Goal: Task Accomplishment & Management: Use online tool/utility

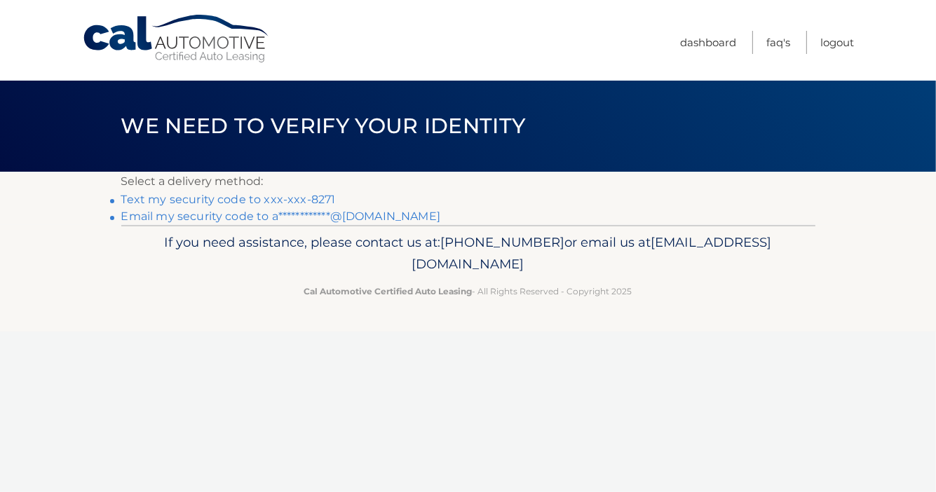
click at [301, 198] on link "Text my security code to xxx-xxx-8271" at bounding box center [228, 199] width 215 height 13
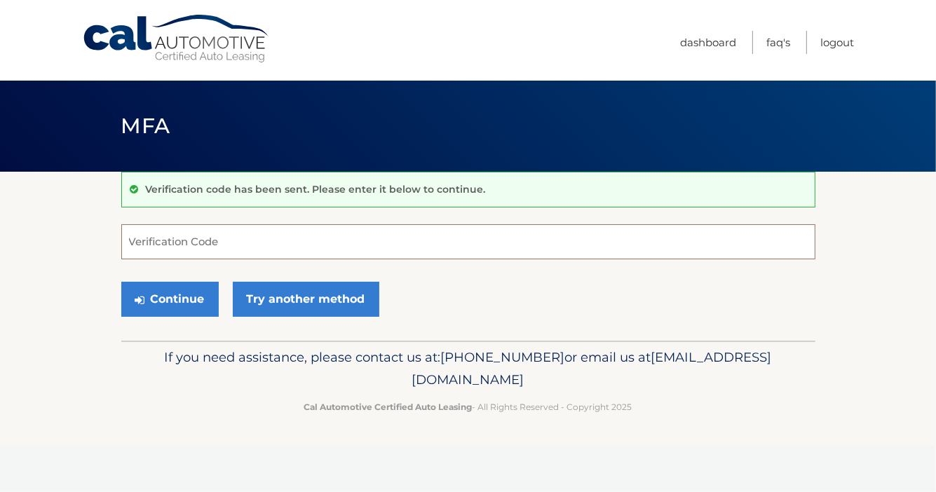
click at [247, 238] on input "Verification Code" at bounding box center [468, 241] width 694 height 35
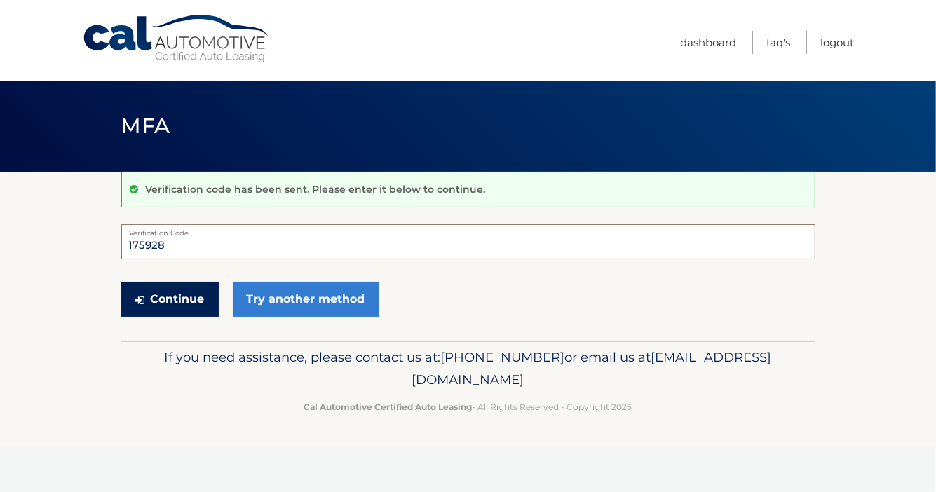
type input "175928"
click at [199, 282] on button "Continue" at bounding box center [169, 299] width 97 height 35
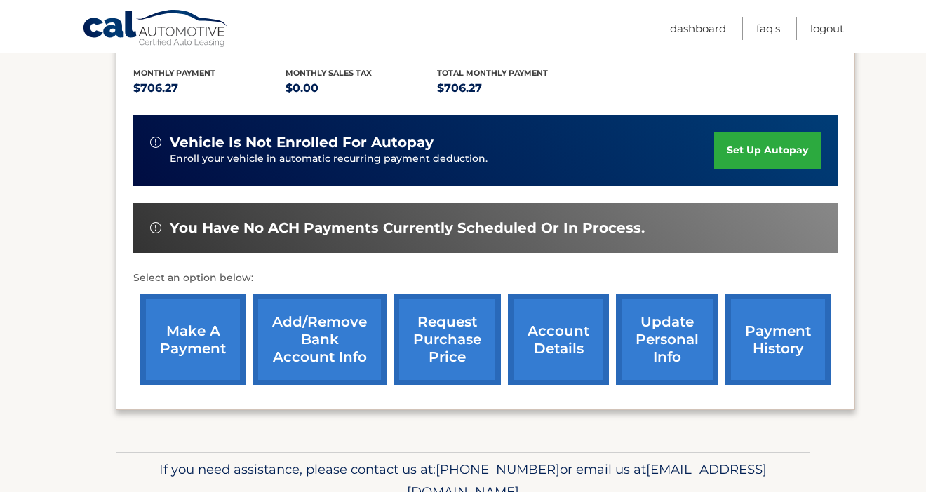
scroll to position [320, 0]
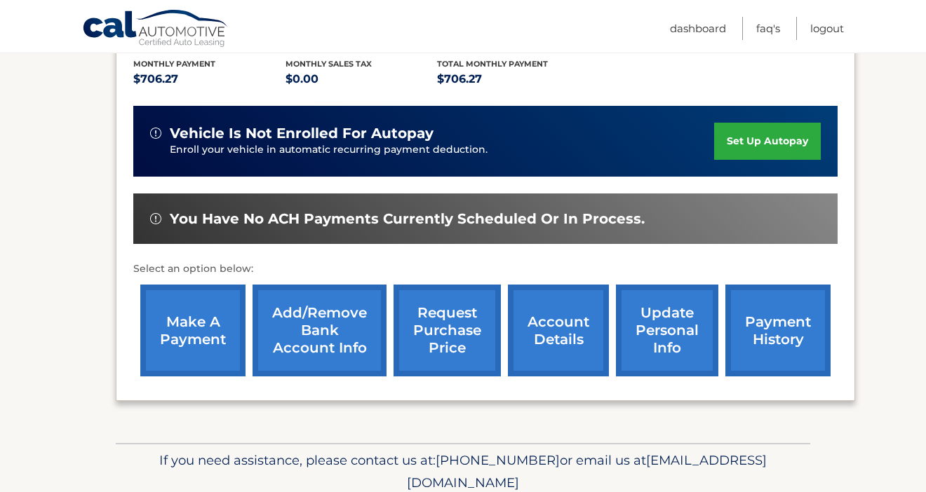
click at [228, 311] on link "make a payment" at bounding box center [192, 331] width 105 height 92
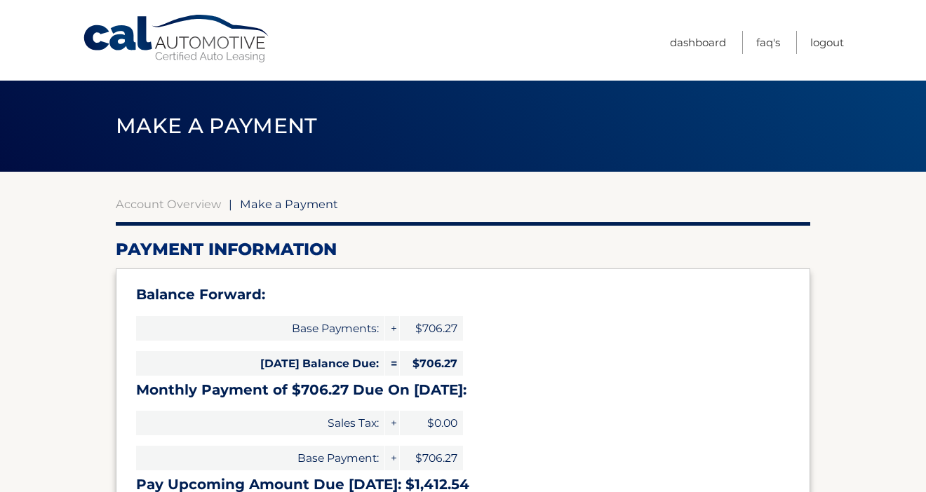
select select "ZjE0YzhjZDAtYTYzOC00MjRiLWEyMmEtYjgwZTBiYjc0M2Fh"
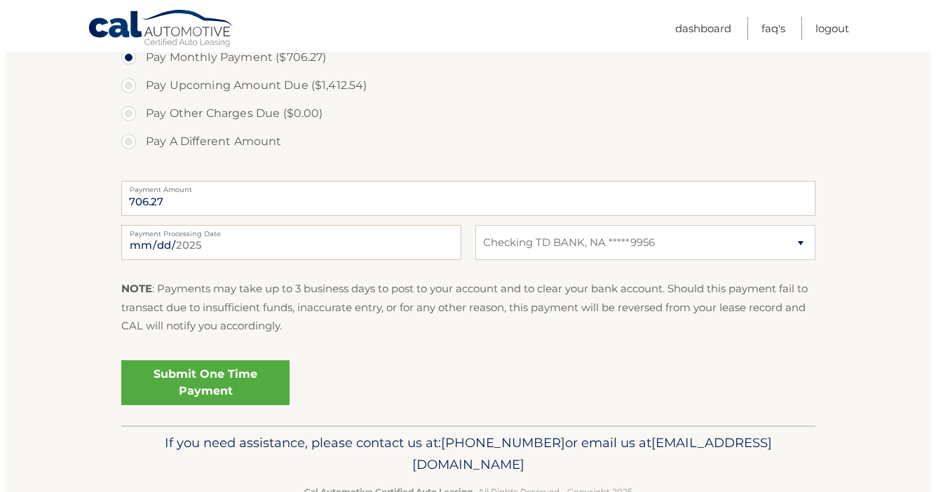
scroll to position [544, 0]
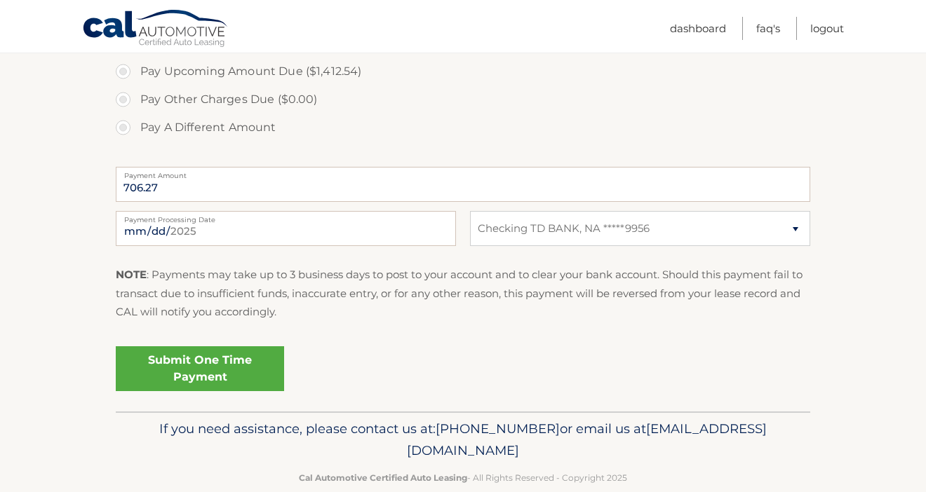
click at [257, 369] on link "Submit One Time Payment" at bounding box center [200, 368] width 168 height 45
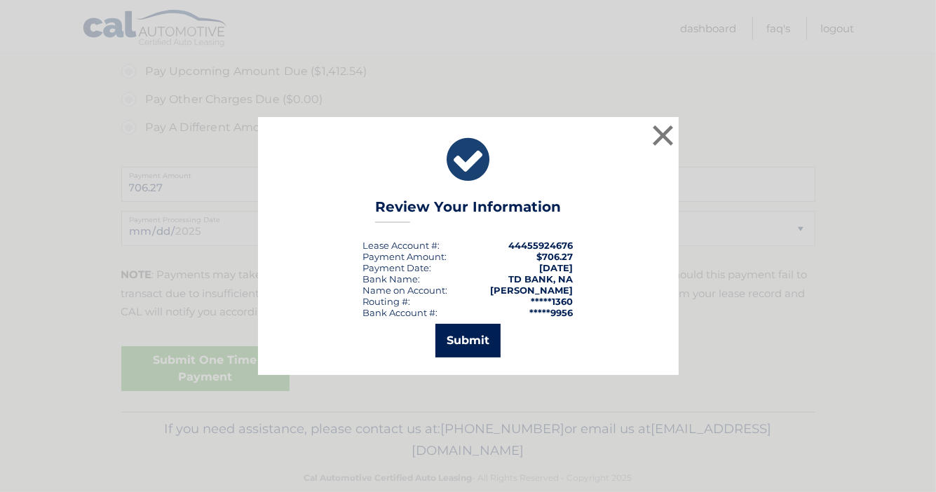
click at [463, 344] on button "Submit" at bounding box center [468, 341] width 65 height 34
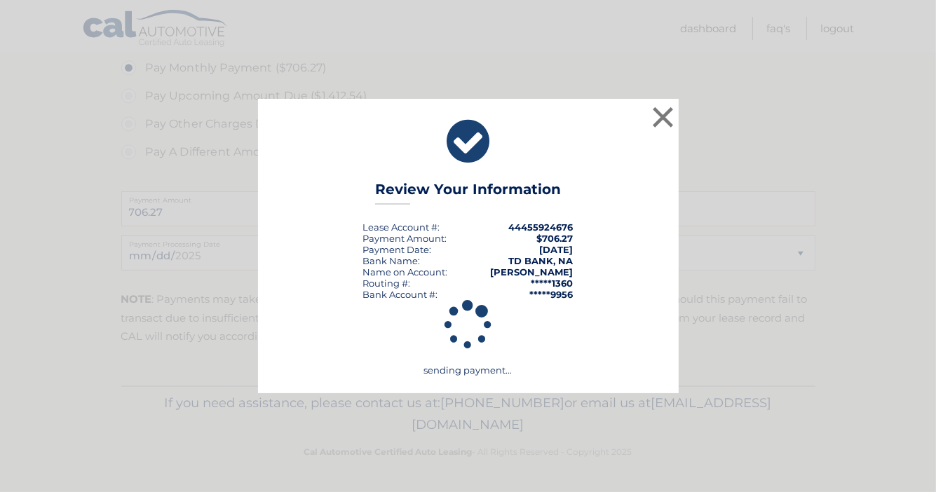
scroll to position [518, 0]
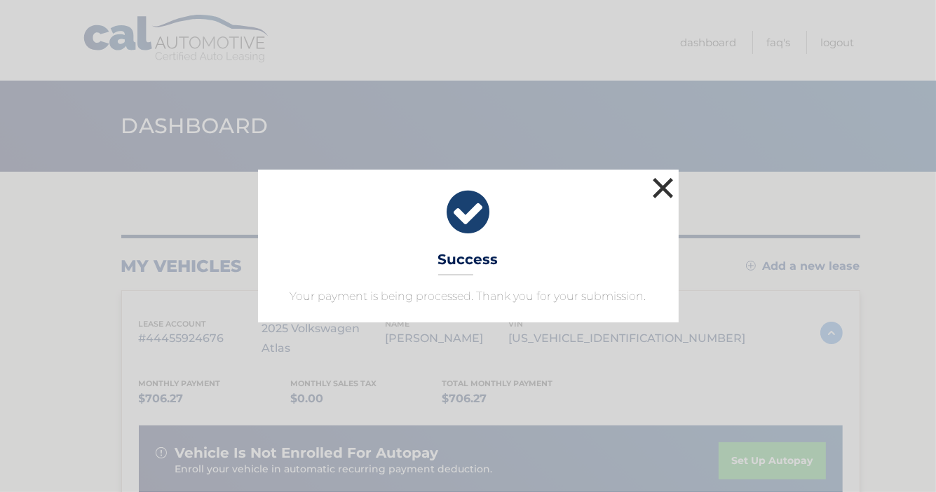
click at [671, 194] on button "×" at bounding box center [663, 188] width 28 height 28
